Goal: Task Accomplishment & Management: Use online tool/utility

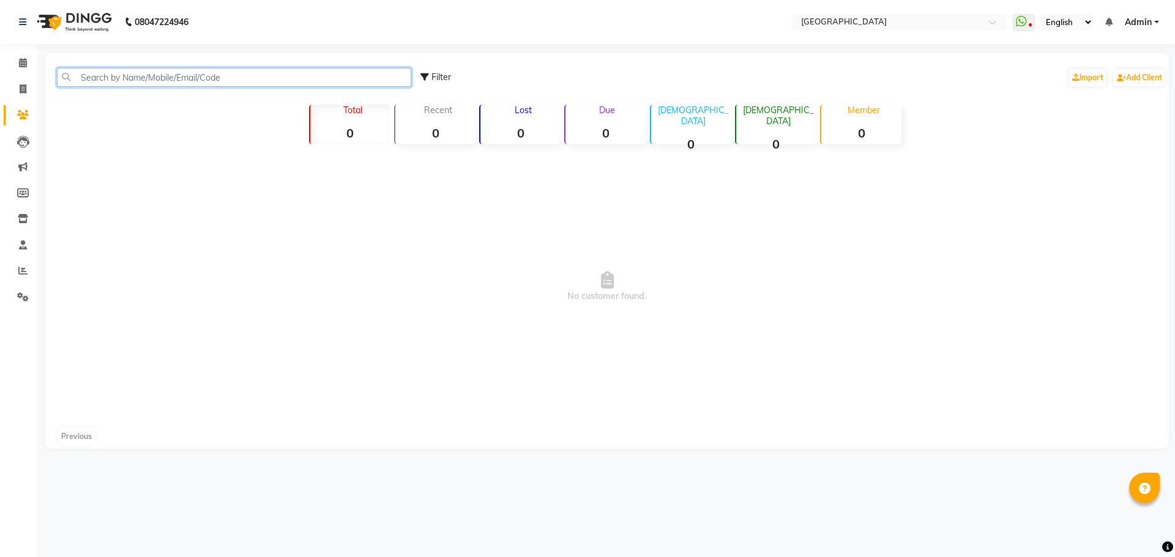
click at [223, 81] on input "text" at bounding box center [234, 77] width 354 height 19
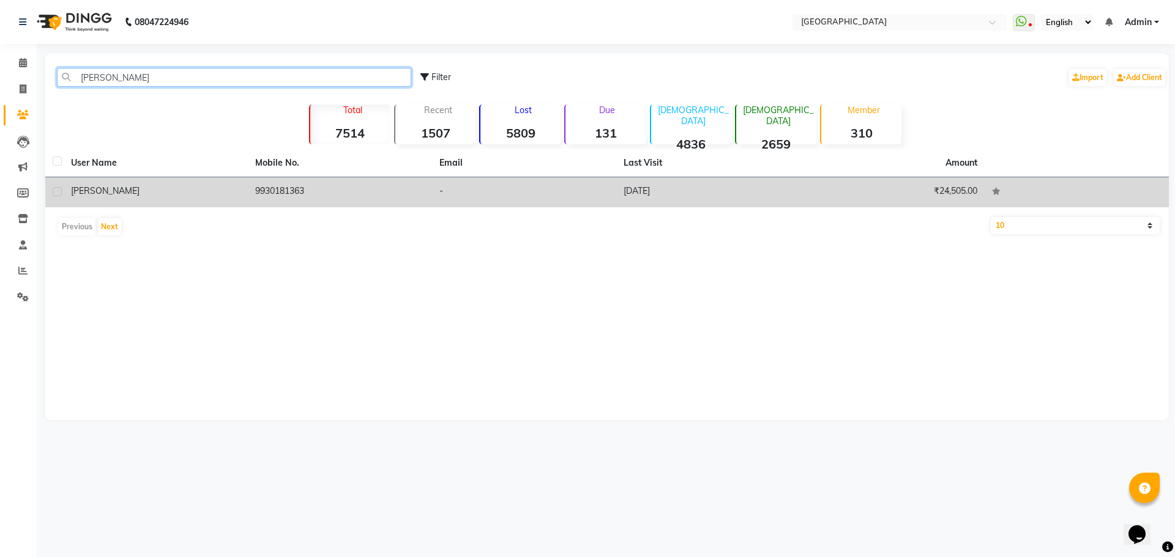
type input "[PERSON_NAME]"
click at [270, 190] on td "9930181363" at bounding box center [340, 192] width 184 height 30
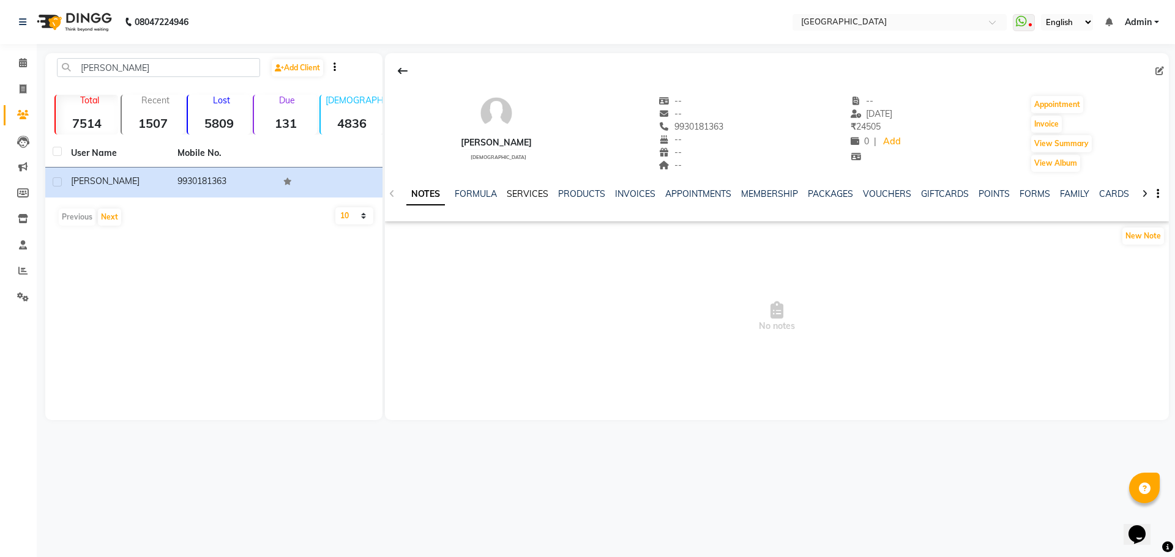
click at [524, 197] on link "SERVICES" at bounding box center [528, 193] width 42 height 11
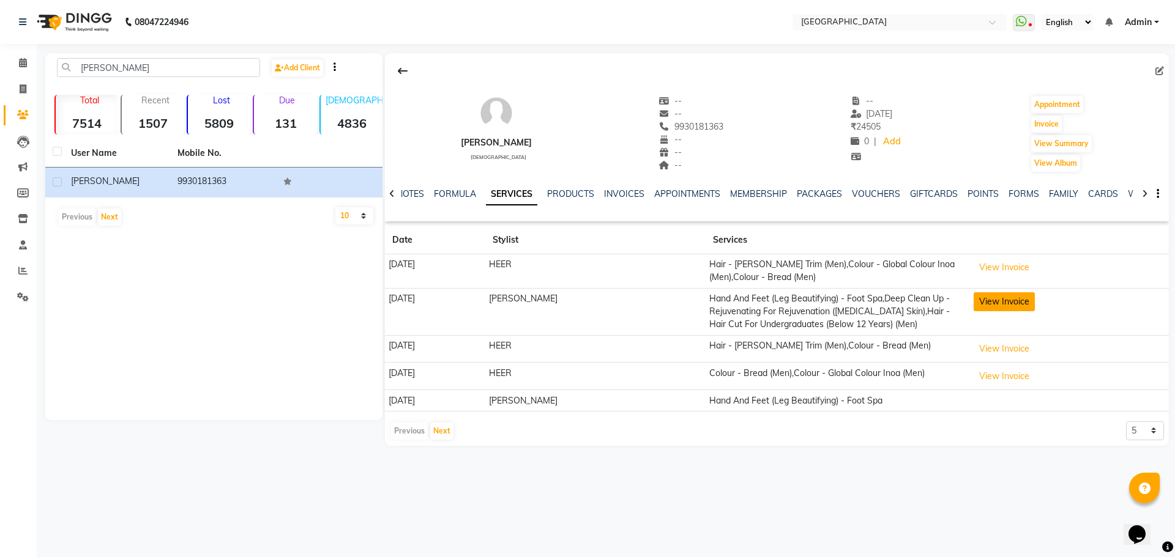
click at [1000, 304] on button "View Invoice" at bounding box center [1003, 301] width 61 height 19
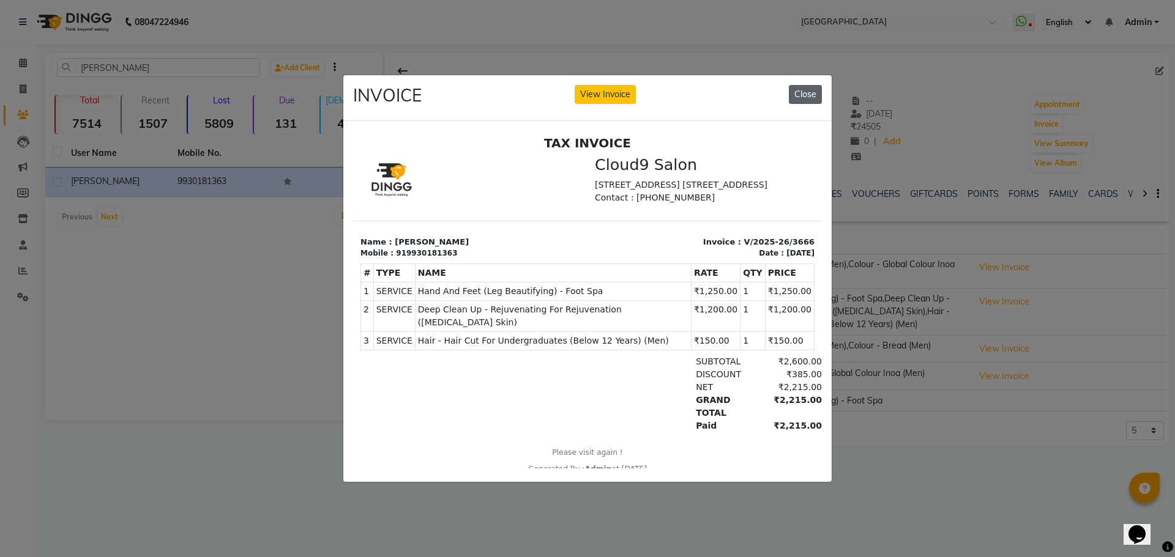
click at [804, 89] on button "Close" at bounding box center [805, 94] width 33 height 19
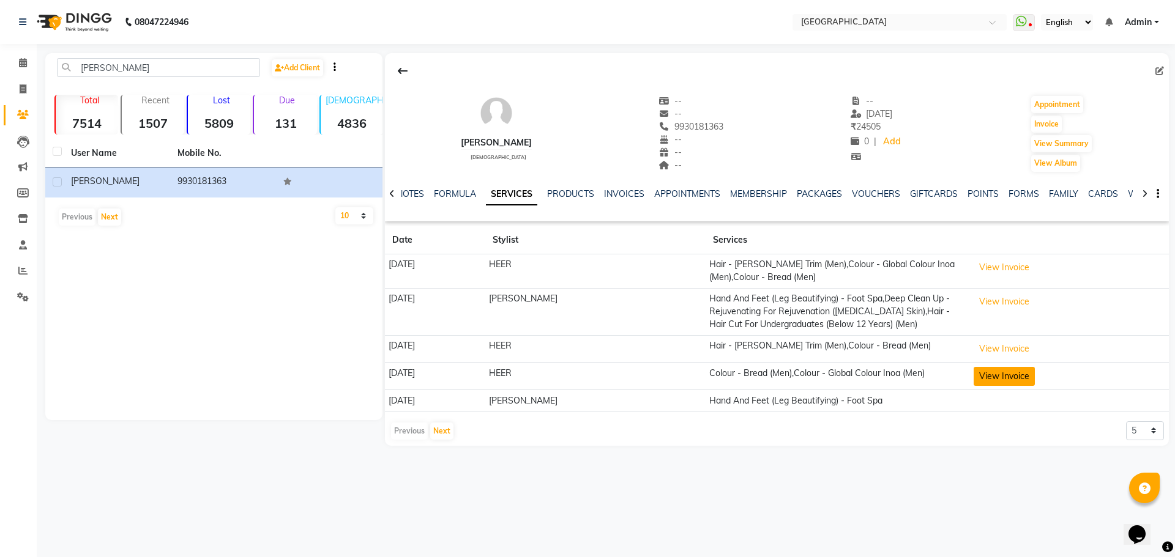
click at [1006, 377] on button "View Invoice" at bounding box center [1003, 376] width 61 height 19
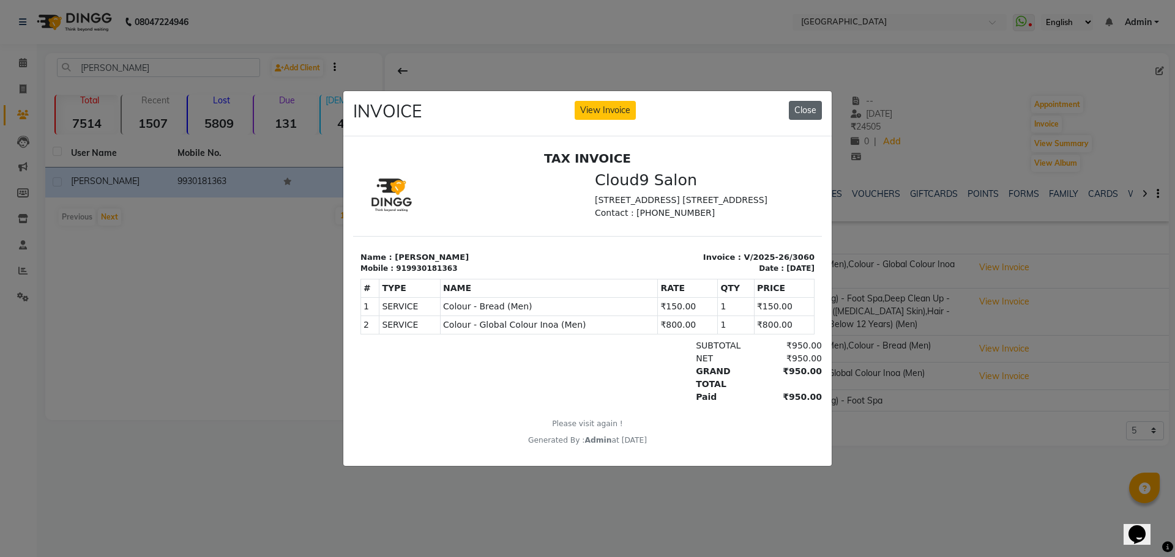
click at [803, 106] on button "Close" at bounding box center [805, 110] width 33 height 19
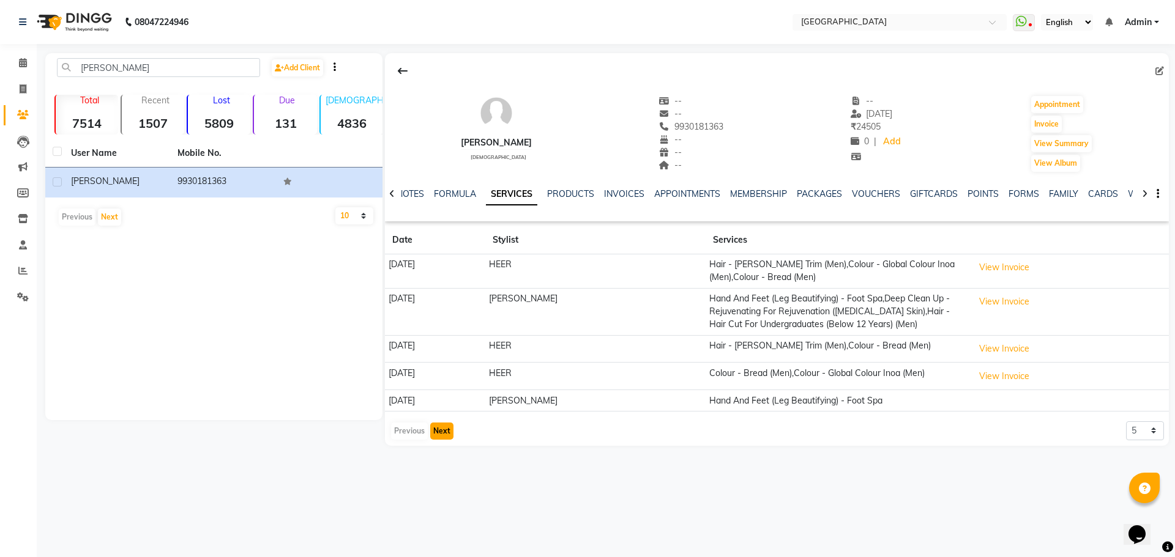
click at [444, 430] on button "Next" at bounding box center [441, 431] width 23 height 17
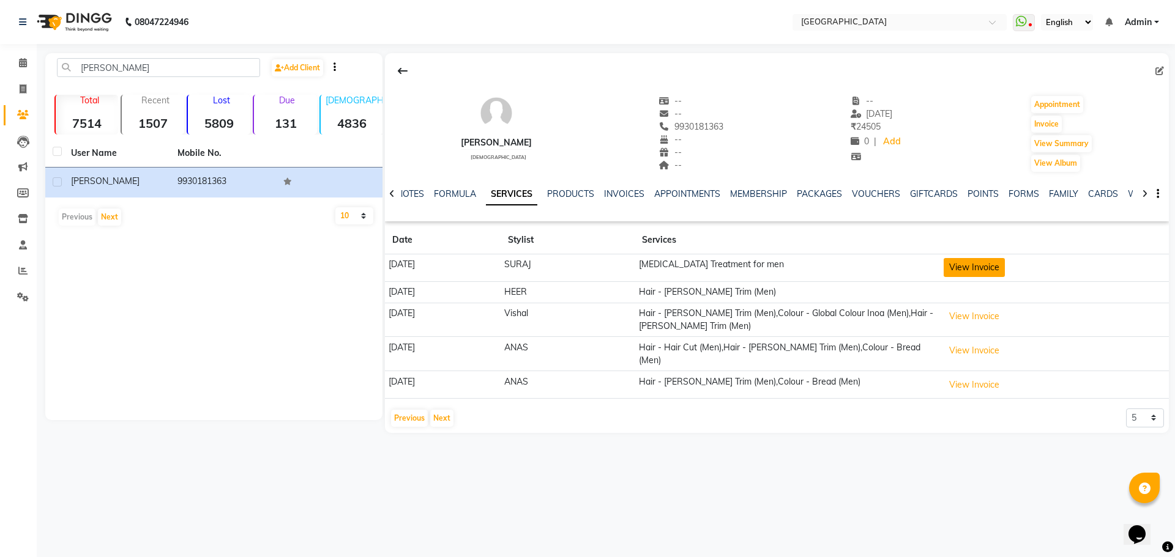
click at [994, 266] on button "View Invoice" at bounding box center [973, 267] width 61 height 19
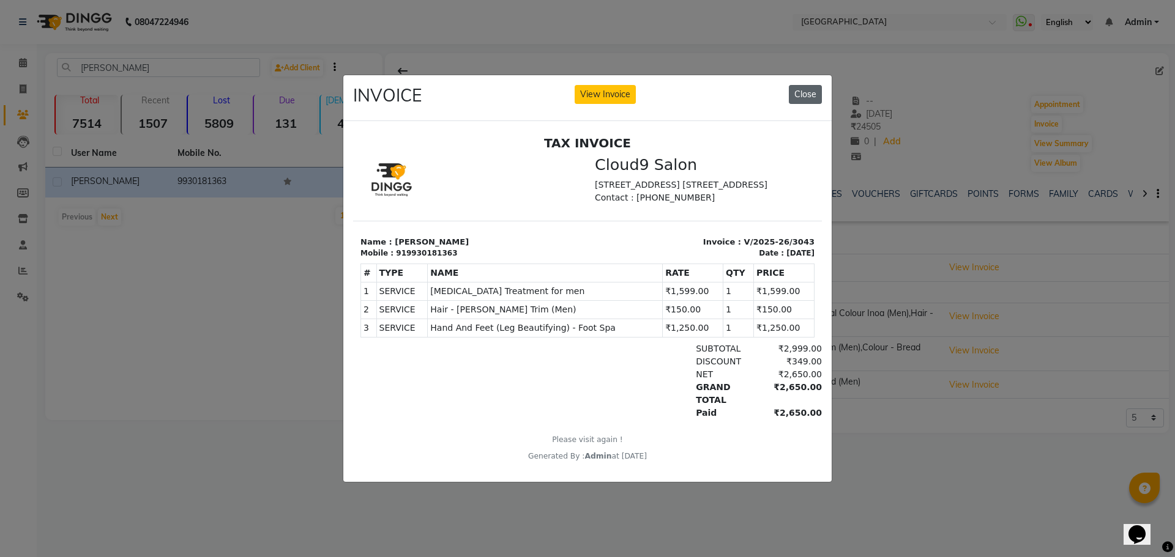
click at [807, 89] on button "Close" at bounding box center [805, 94] width 33 height 19
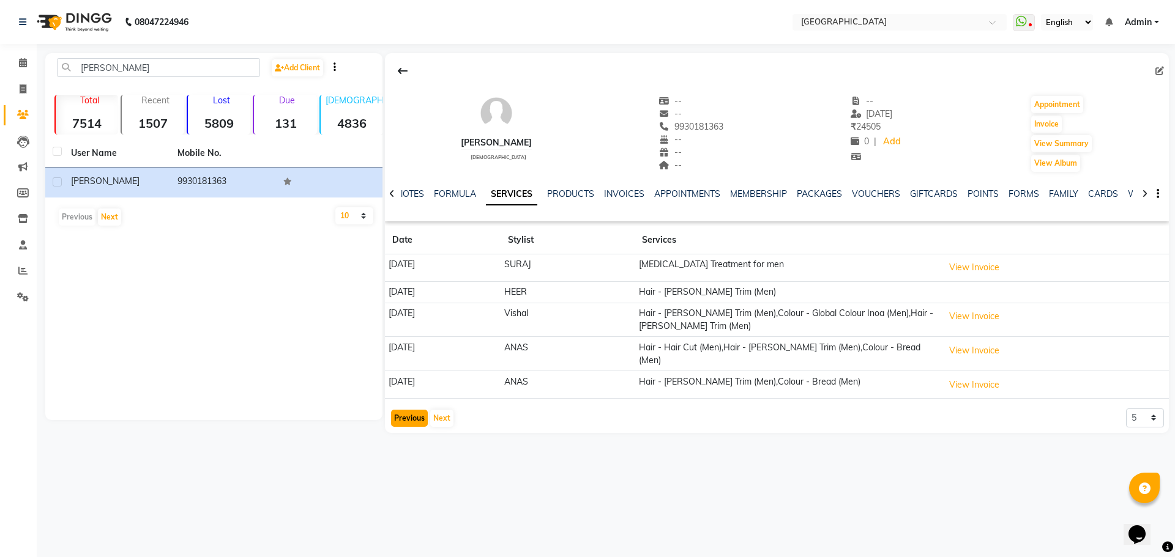
click at [412, 412] on button "Previous" at bounding box center [409, 418] width 37 height 17
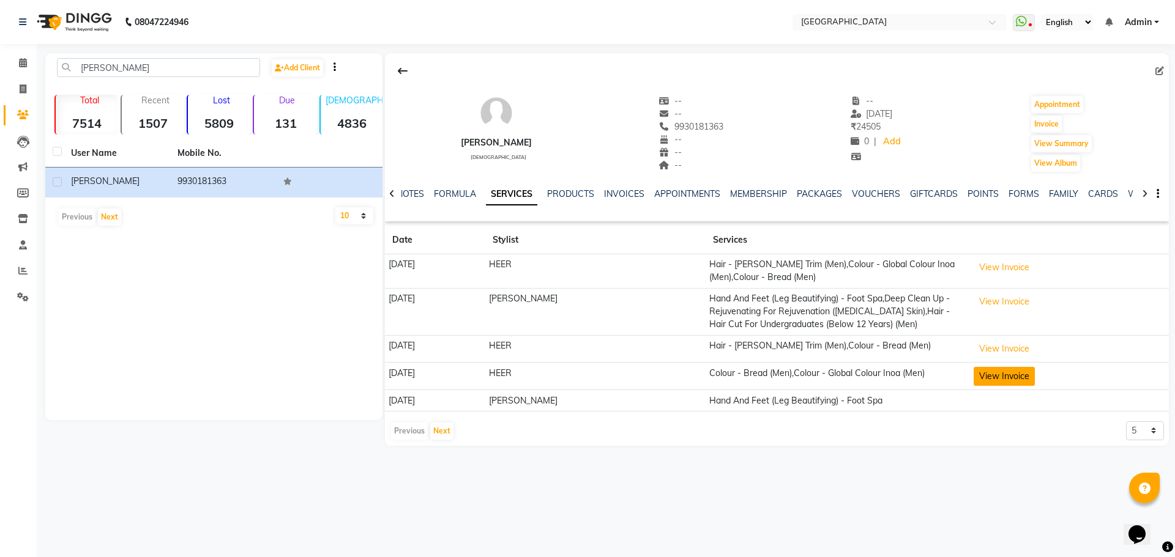
click at [1003, 374] on button "View Invoice" at bounding box center [1003, 376] width 61 height 19
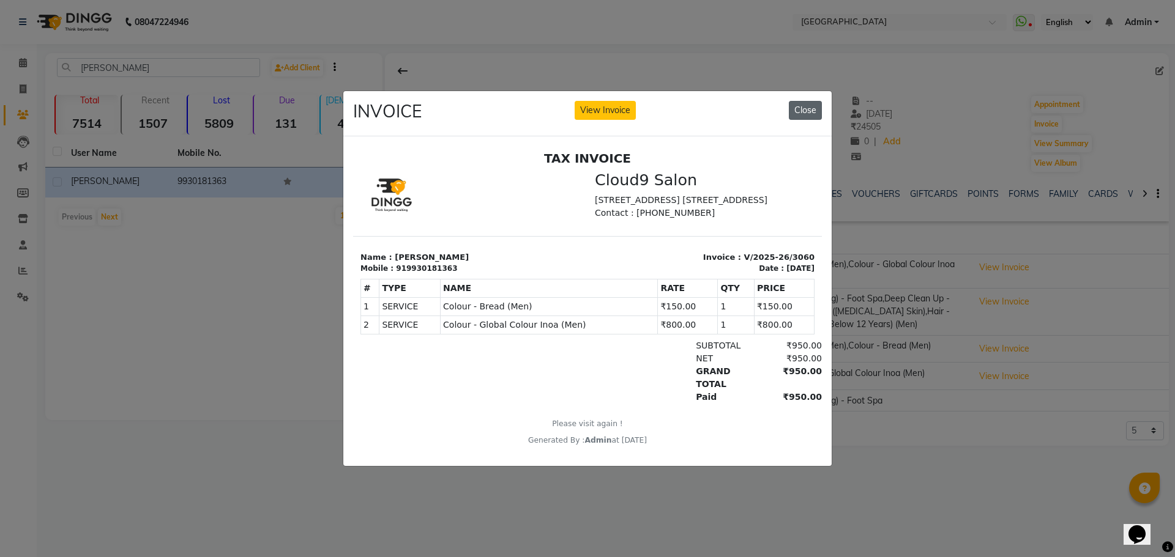
click at [803, 110] on button "Close" at bounding box center [805, 110] width 33 height 19
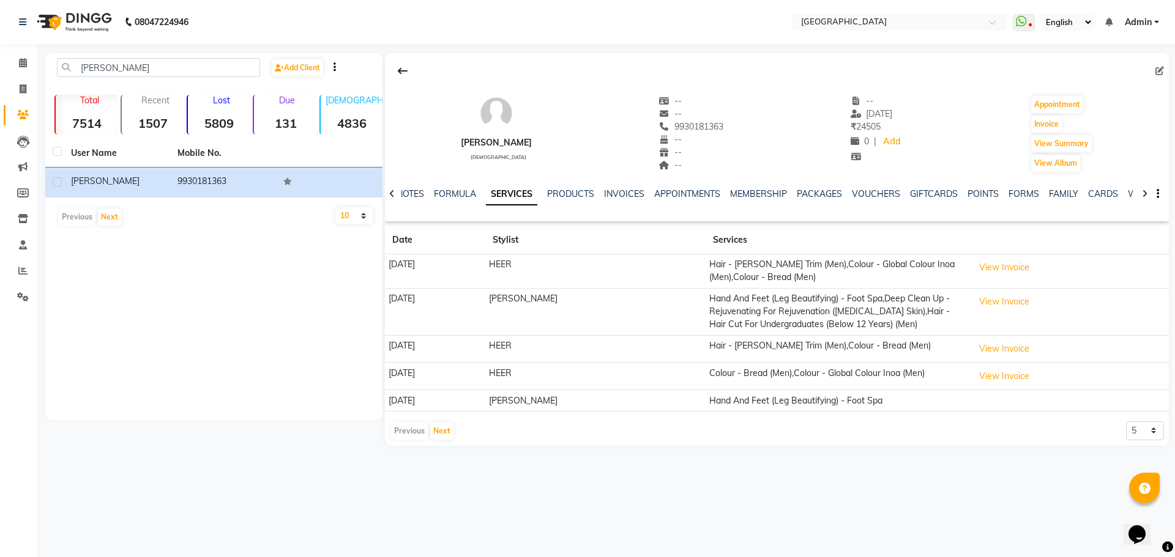
click at [836, 399] on td "Hand And Feet (Leg Beautifying) - Foot Spa" at bounding box center [837, 400] width 264 height 21
click at [444, 429] on button "Next" at bounding box center [441, 431] width 23 height 17
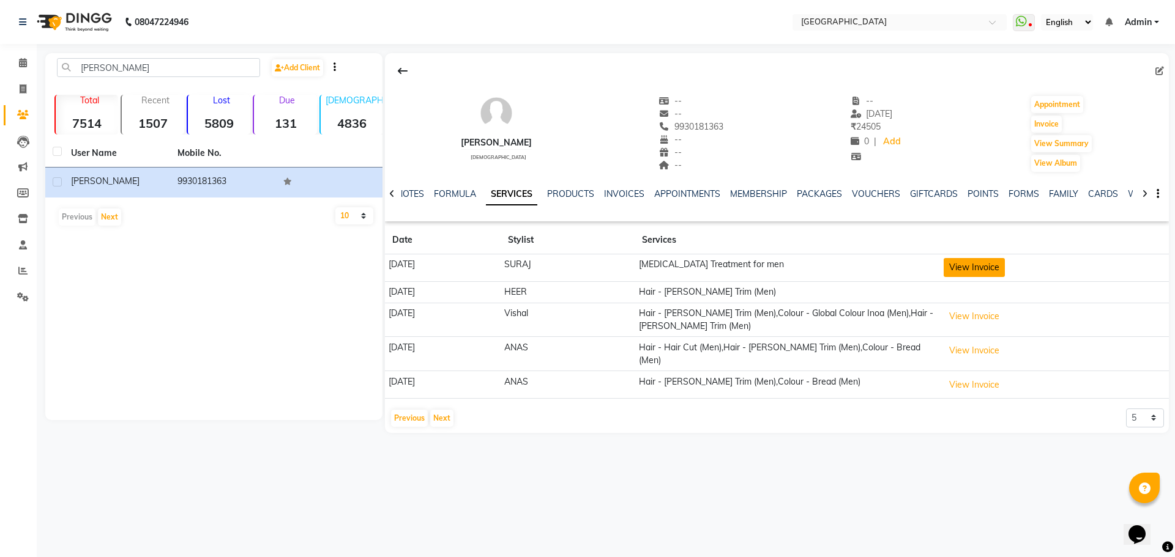
click at [997, 273] on button "View Invoice" at bounding box center [973, 267] width 61 height 19
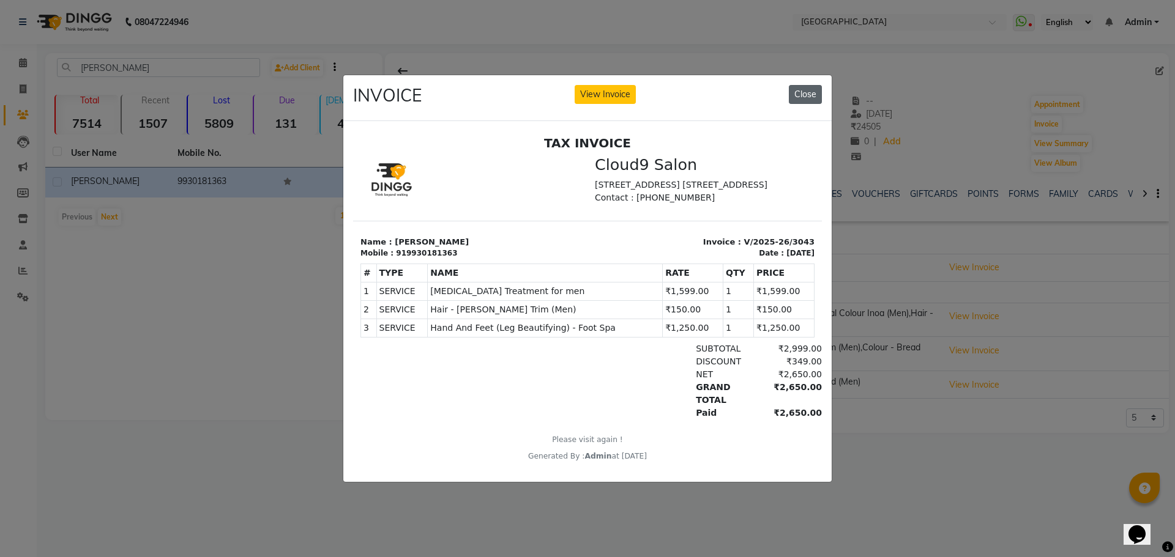
click at [808, 85] on button "Close" at bounding box center [805, 94] width 33 height 19
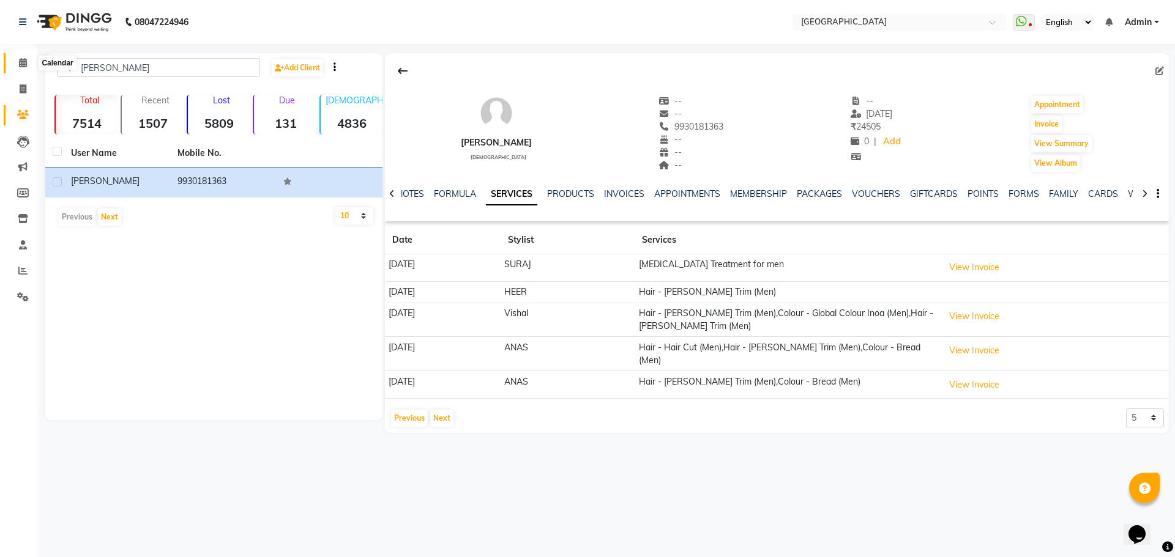
click at [24, 65] on icon at bounding box center [23, 62] width 8 height 9
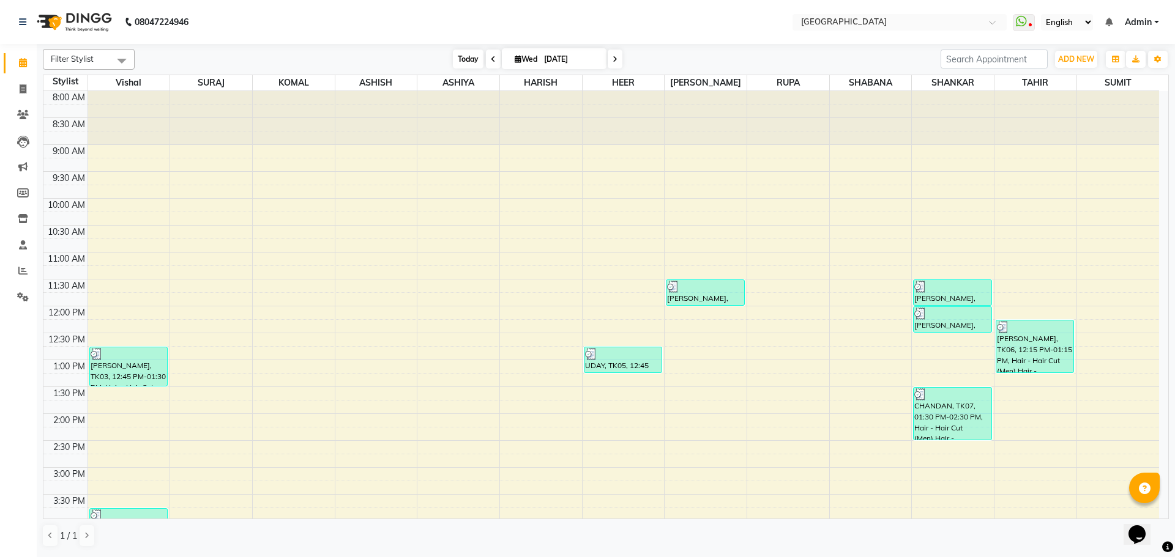
click at [466, 58] on span "Today" at bounding box center [468, 59] width 31 height 19
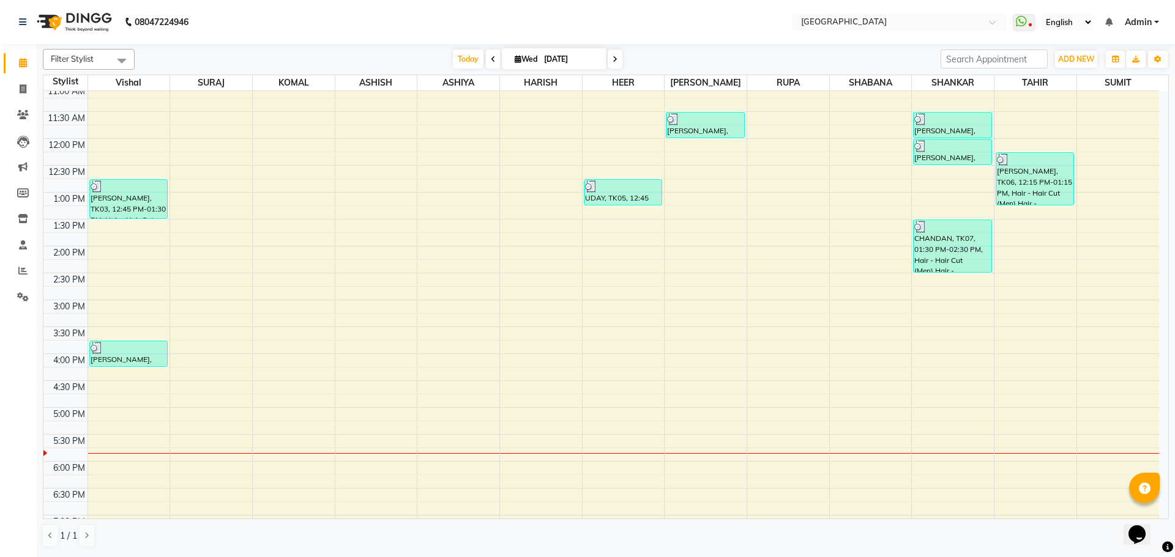
scroll to position [188, 0]
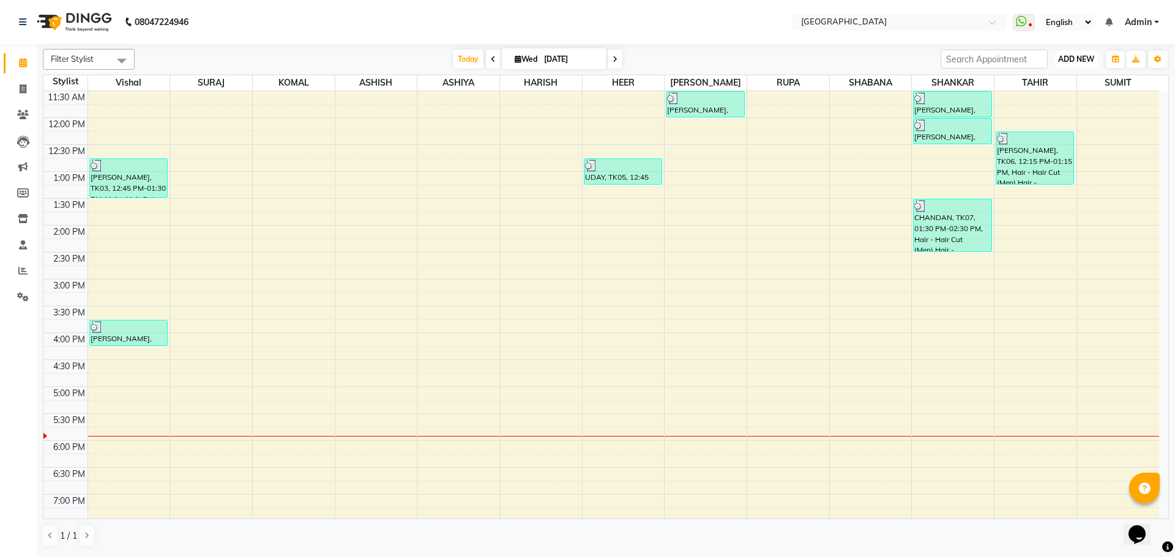
click at [1080, 64] on button "ADD NEW Toggle Dropdown" at bounding box center [1076, 59] width 42 height 17
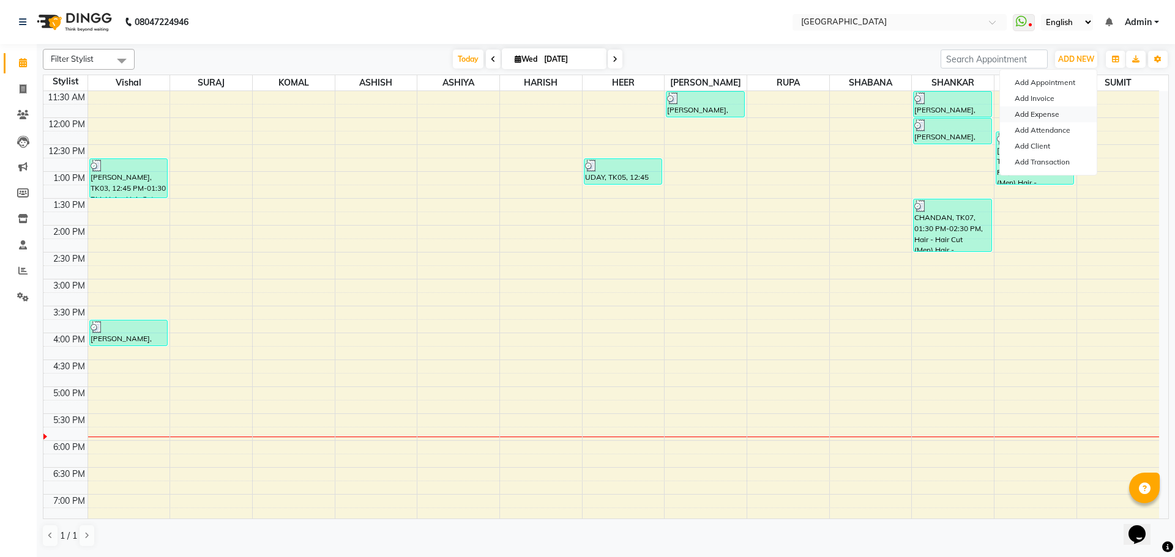
click at [1047, 117] on link "Add Expense" at bounding box center [1048, 114] width 97 height 16
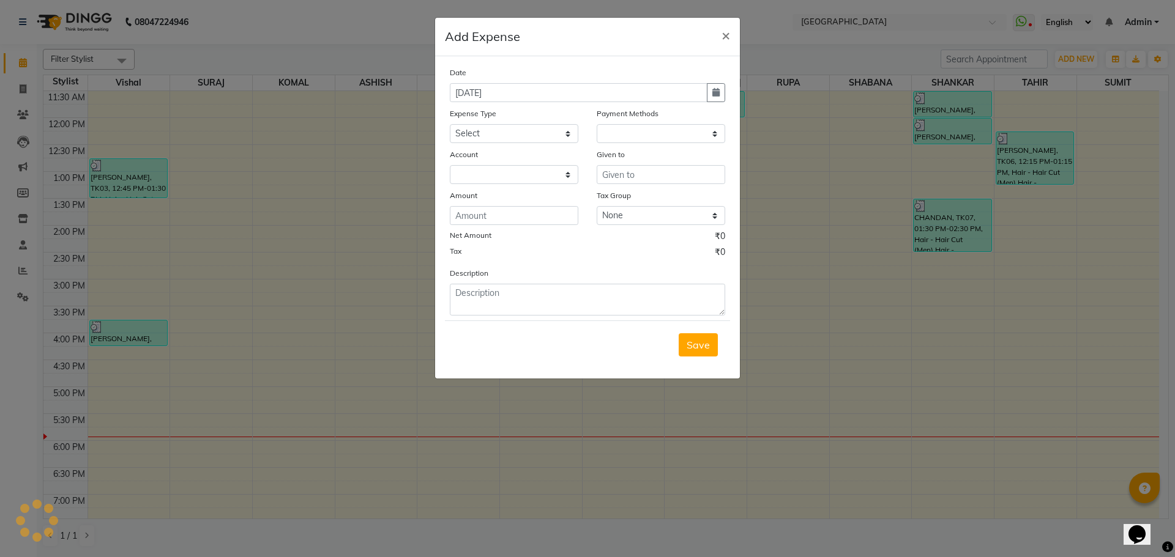
select select "1"
select select "2376"
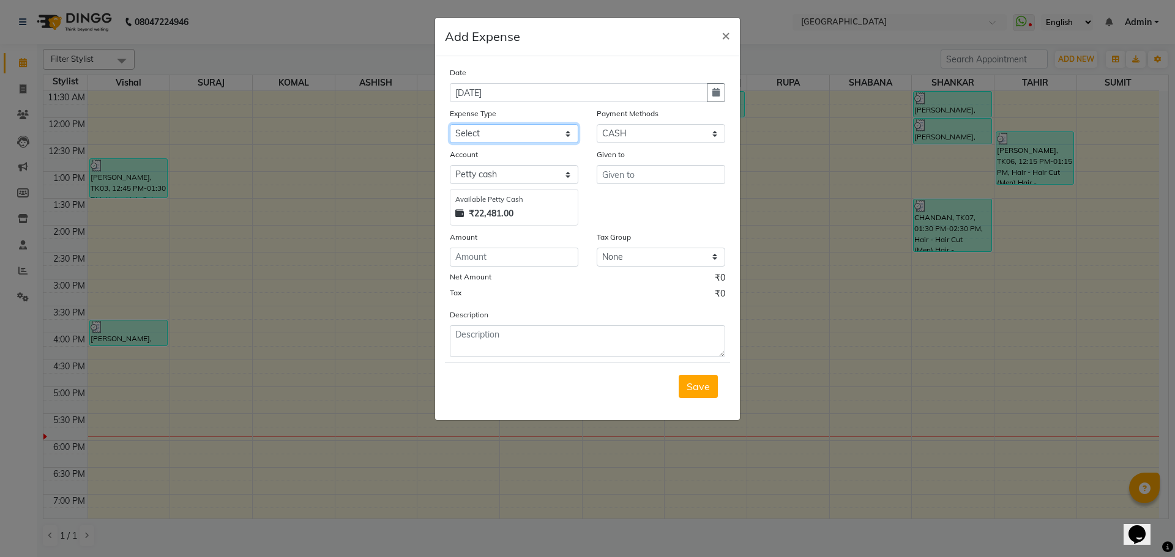
click at [546, 132] on select "Select Advance Salary Bank charges Car maintenance Cash transfer to bank Cash t…" at bounding box center [514, 133] width 128 height 19
select select "17"
click at [450, 124] on select "Select Advance Salary Bank charges Car maintenance Cash transfer to bank Cash t…" at bounding box center [514, 133] width 128 height 19
click at [622, 180] on input "text" at bounding box center [660, 174] width 128 height 19
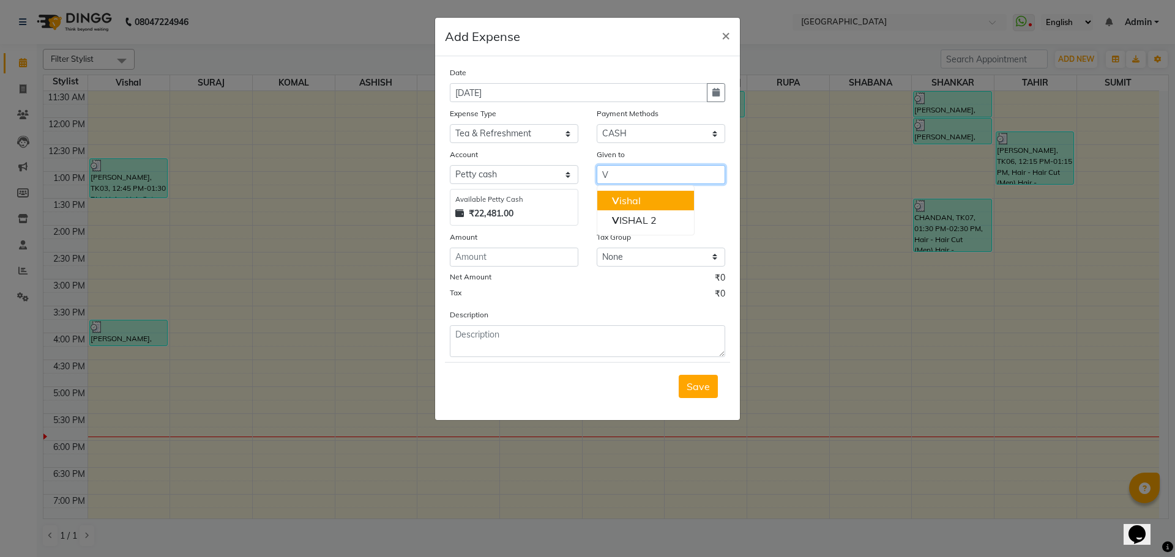
click at [637, 205] on ngb-highlight "V ishal" at bounding box center [626, 201] width 29 height 12
type input "Vishal"
click at [506, 258] on input "number" at bounding box center [514, 257] width 128 height 19
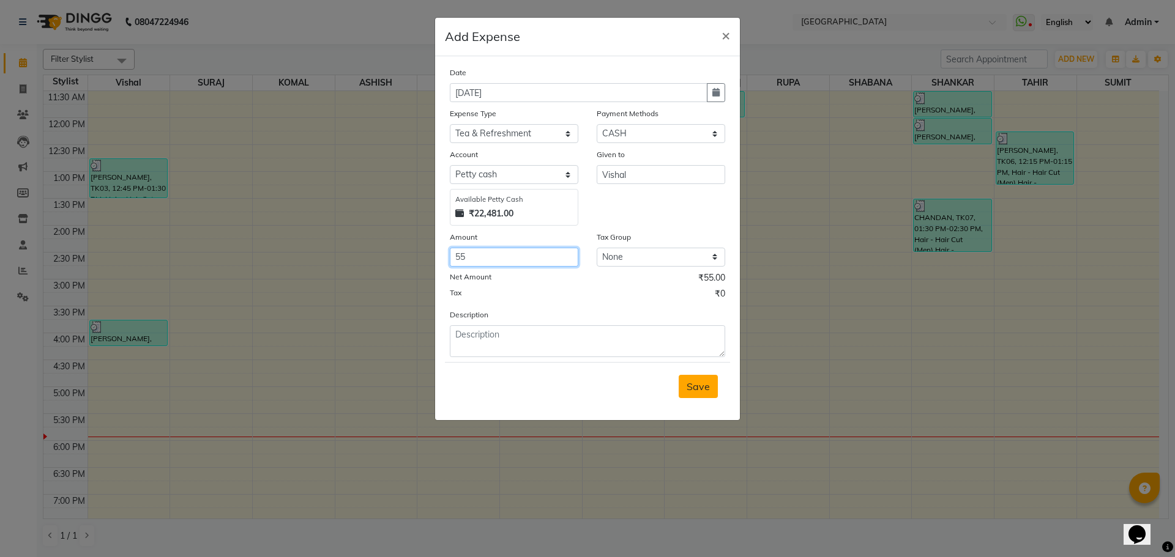
type input "55"
click at [701, 392] on span "Save" at bounding box center [697, 387] width 23 height 12
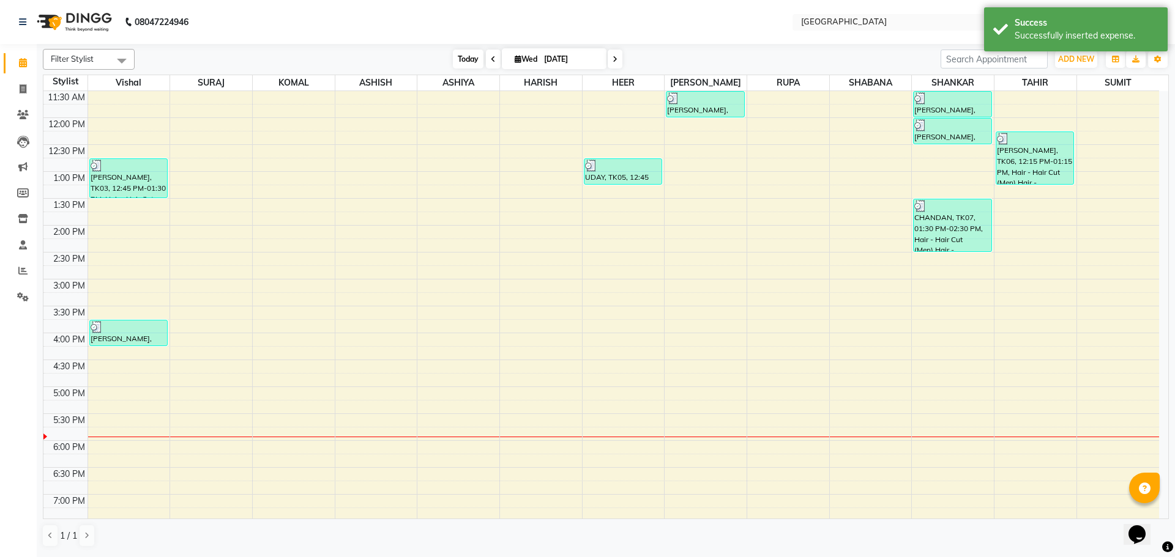
click at [469, 58] on span "Today" at bounding box center [468, 59] width 31 height 19
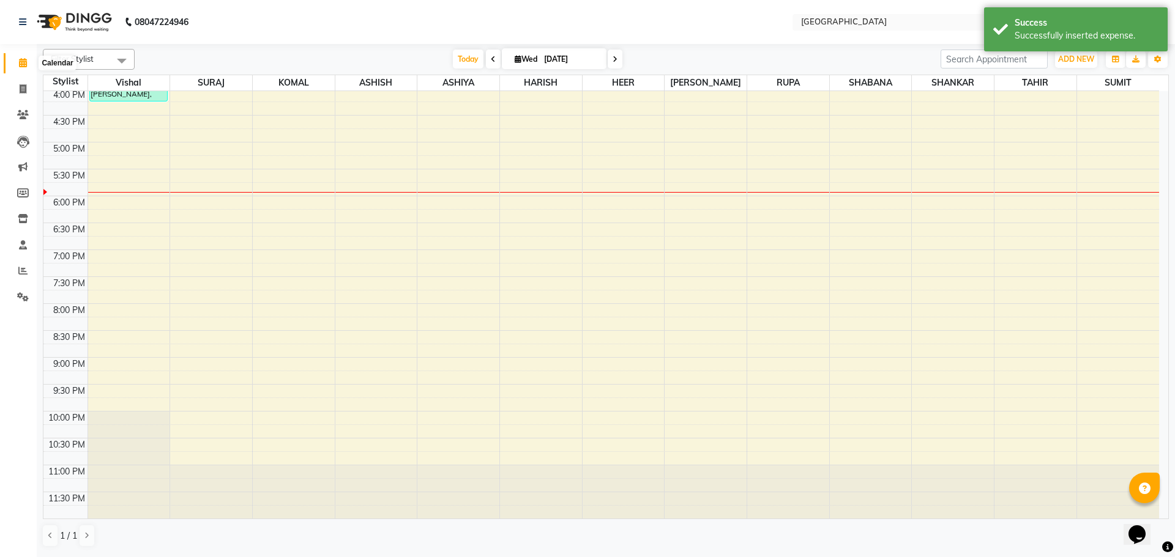
click at [23, 62] on icon at bounding box center [23, 62] width 8 height 9
click at [22, 295] on icon at bounding box center [23, 296] width 12 height 9
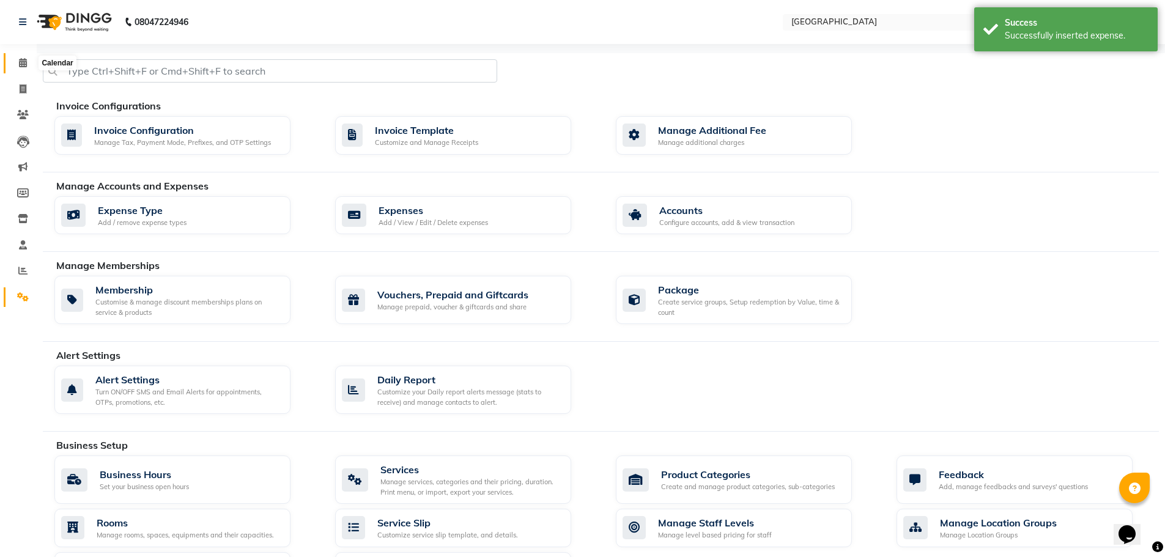
click at [20, 64] on icon at bounding box center [23, 62] width 8 height 9
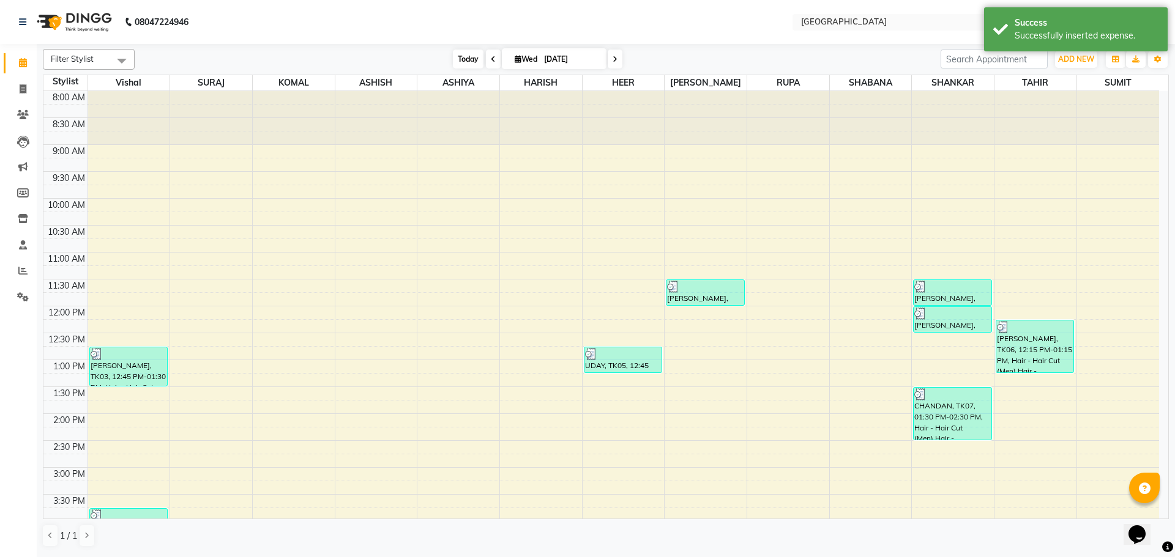
click at [461, 56] on span "Today" at bounding box center [468, 59] width 31 height 19
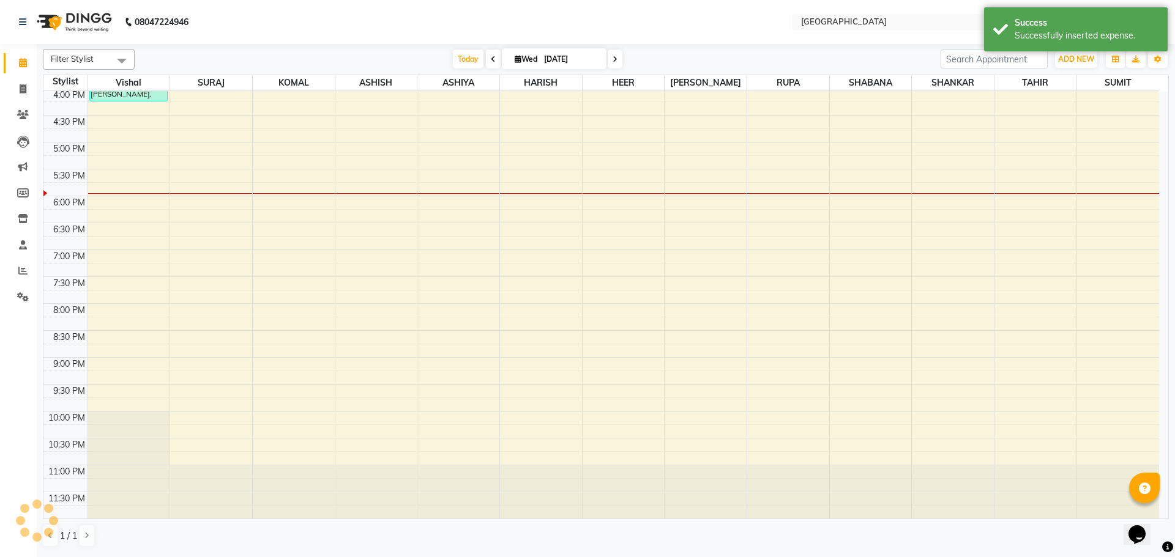
scroll to position [5, 0]
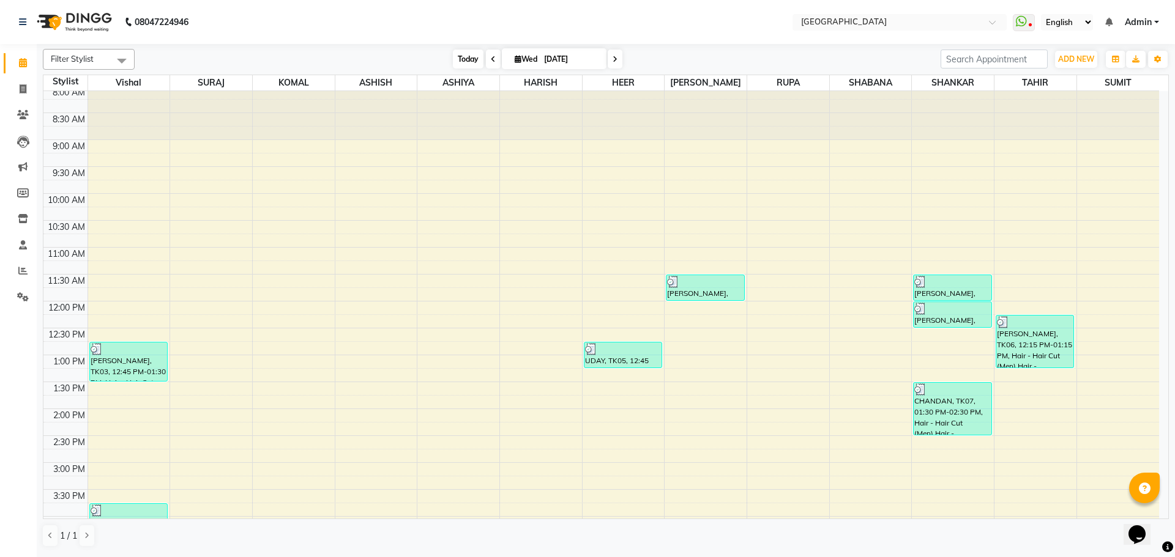
click at [464, 59] on span "Today" at bounding box center [468, 59] width 31 height 19
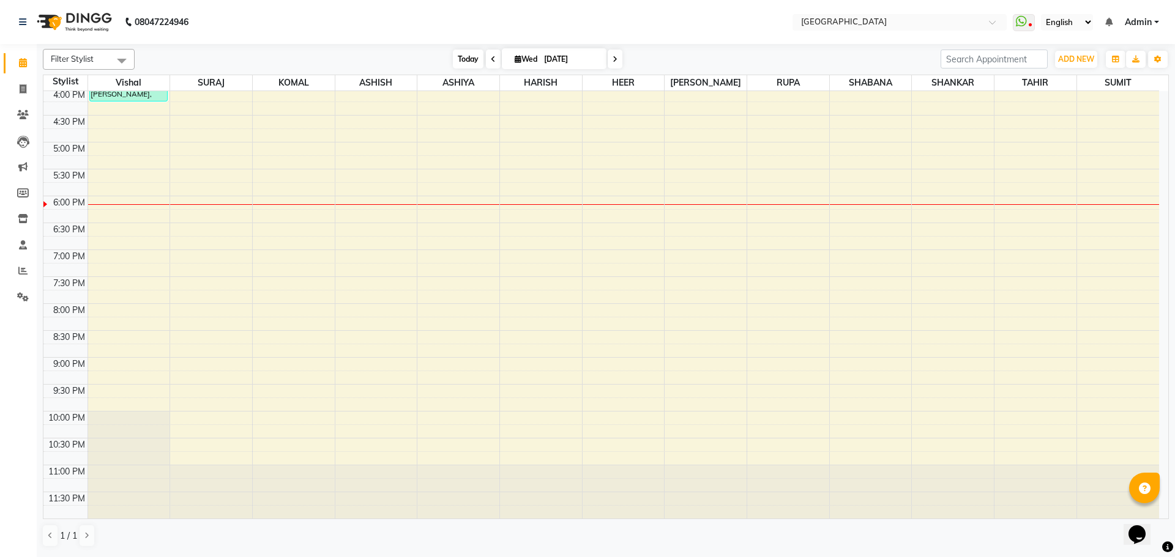
click at [461, 62] on span "Today" at bounding box center [468, 59] width 31 height 19
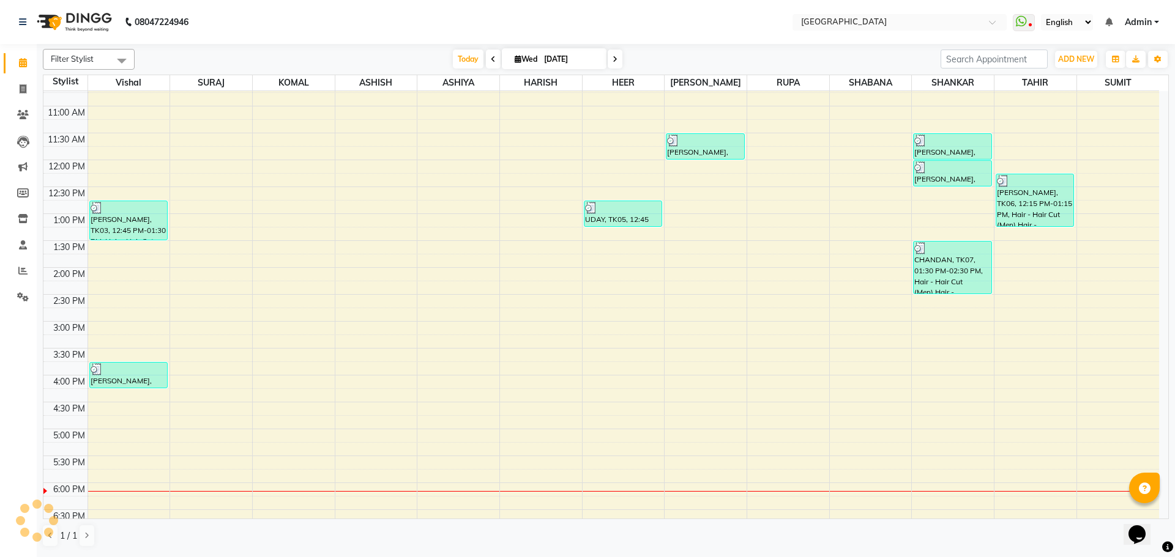
scroll to position [306, 0]
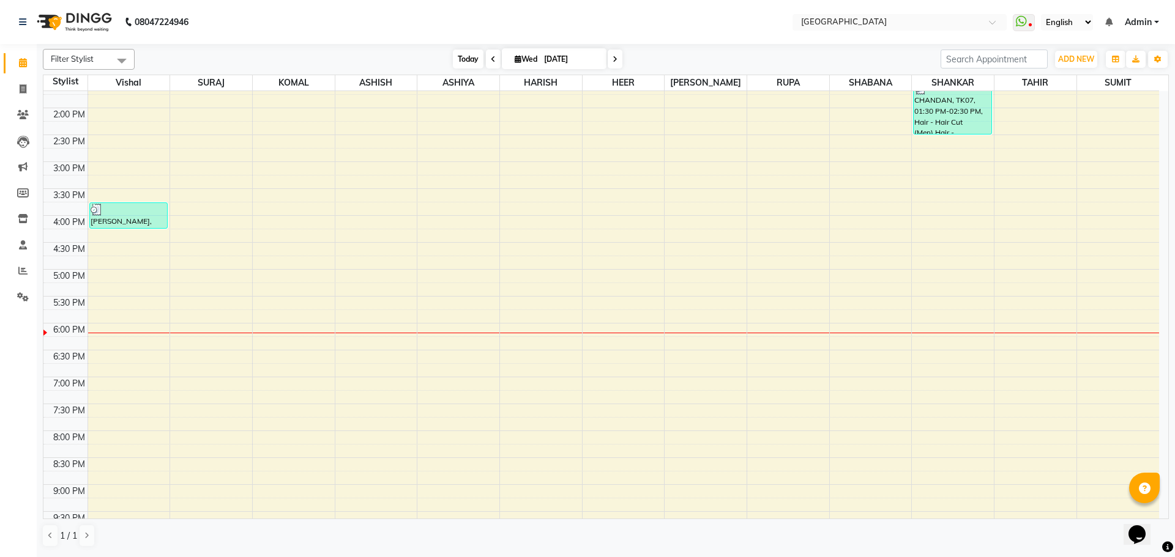
click at [466, 58] on span "Today" at bounding box center [468, 59] width 31 height 19
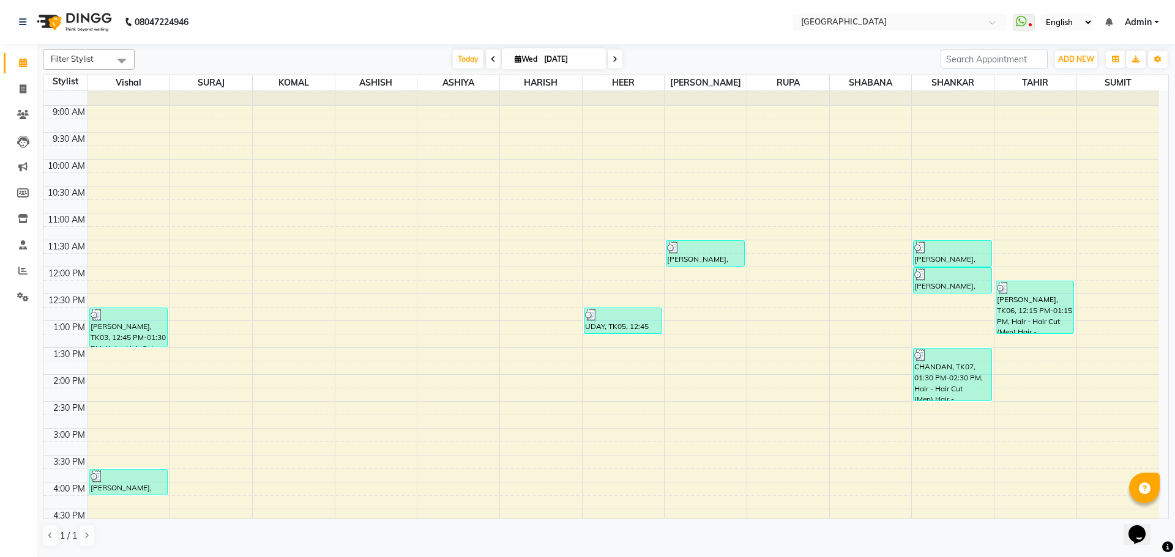
scroll to position [61, 0]
